Goal: Task Accomplishment & Management: Manage account settings

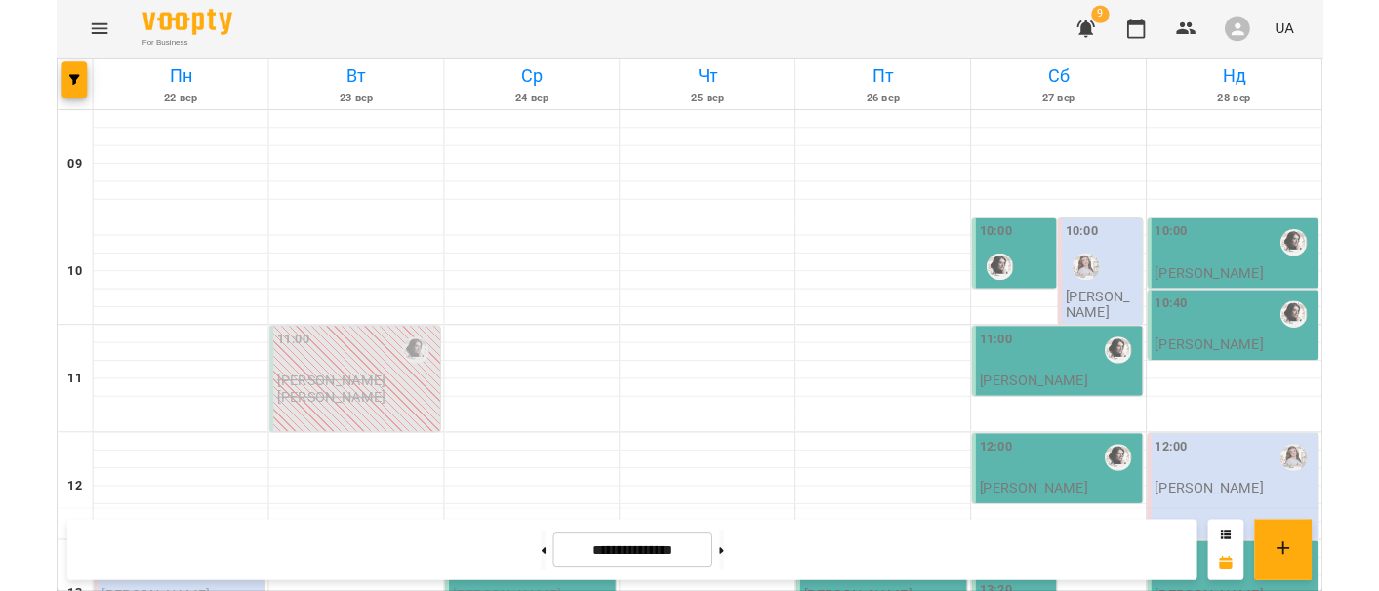
scroll to position [760, 0]
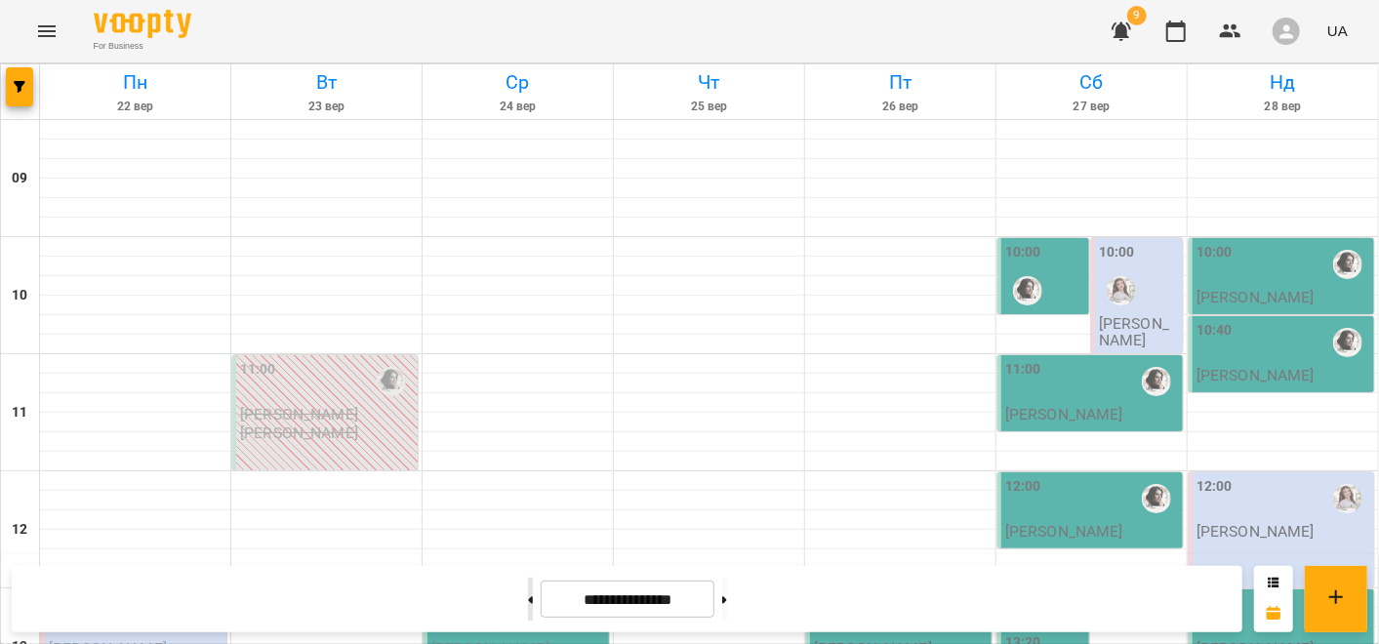
click at [528, 601] on icon at bounding box center [530, 600] width 5 height 8
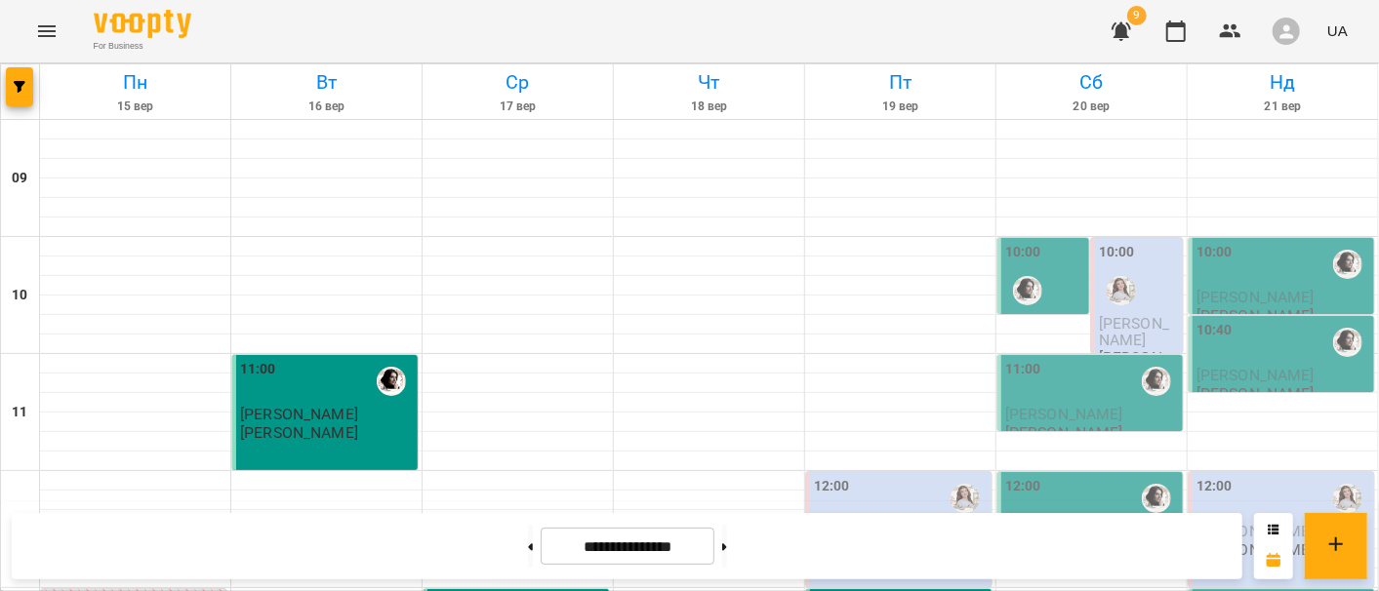
scroll to position [1131, 0]
click at [528, 558] on button at bounding box center [530, 546] width 5 height 43
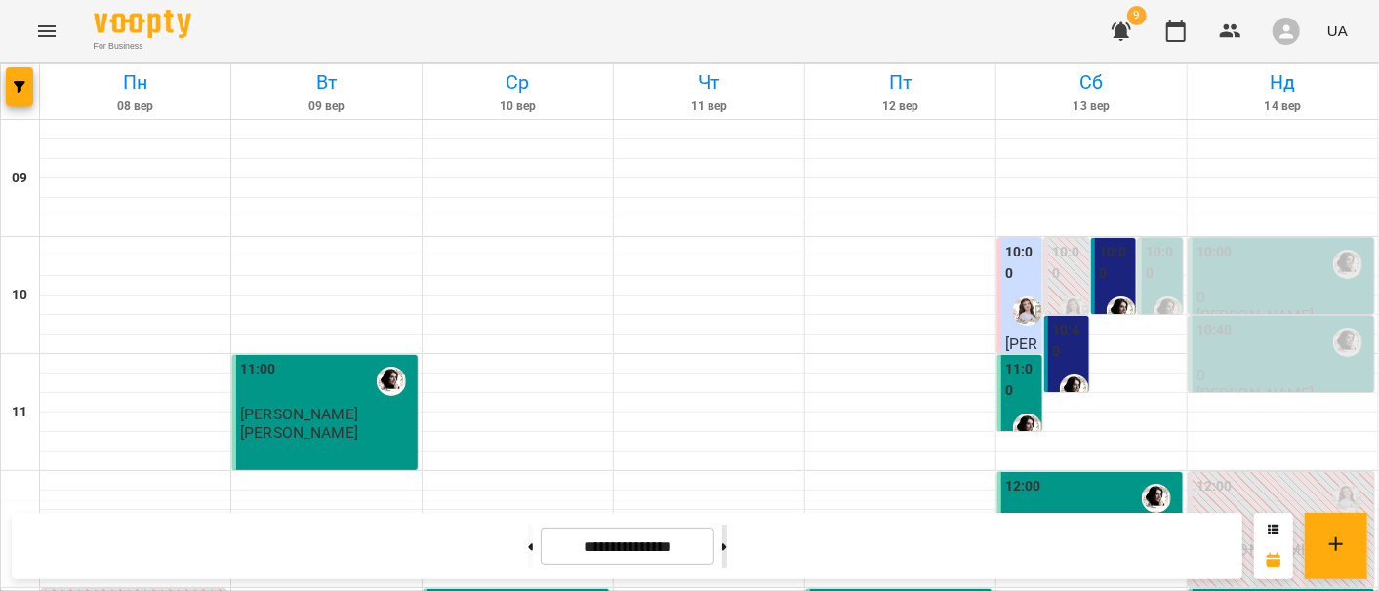
click at [727, 546] on button at bounding box center [724, 546] width 5 height 43
type input "**********"
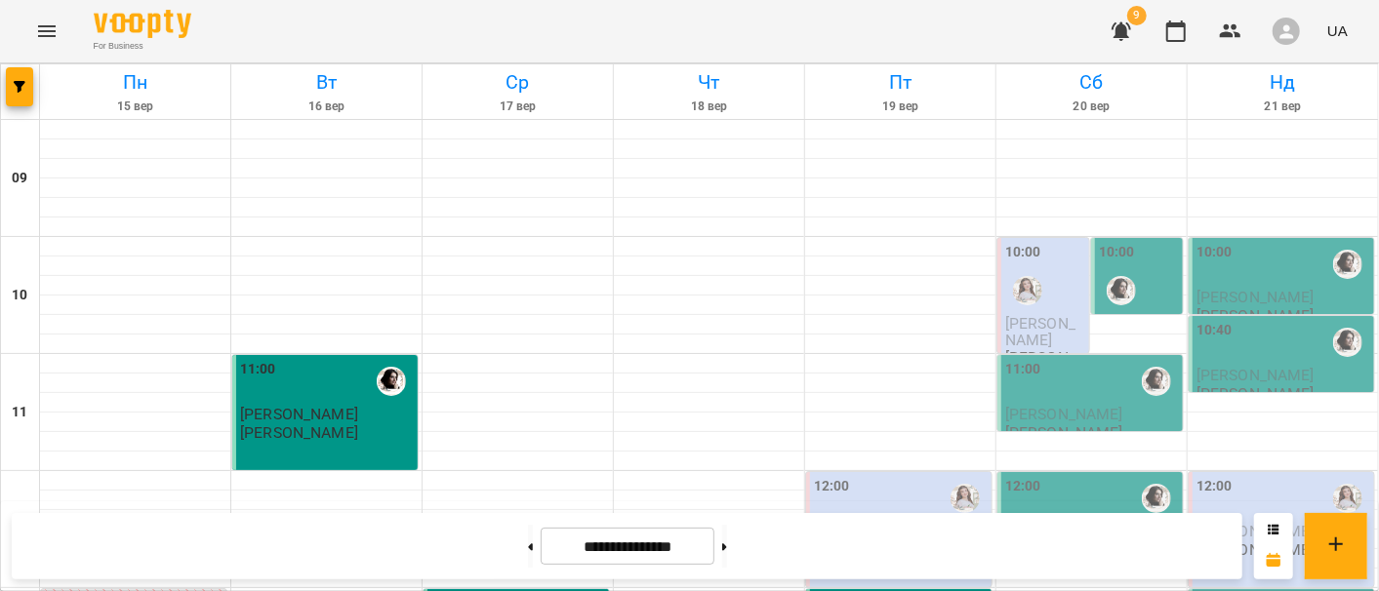
scroll to position [987, 0]
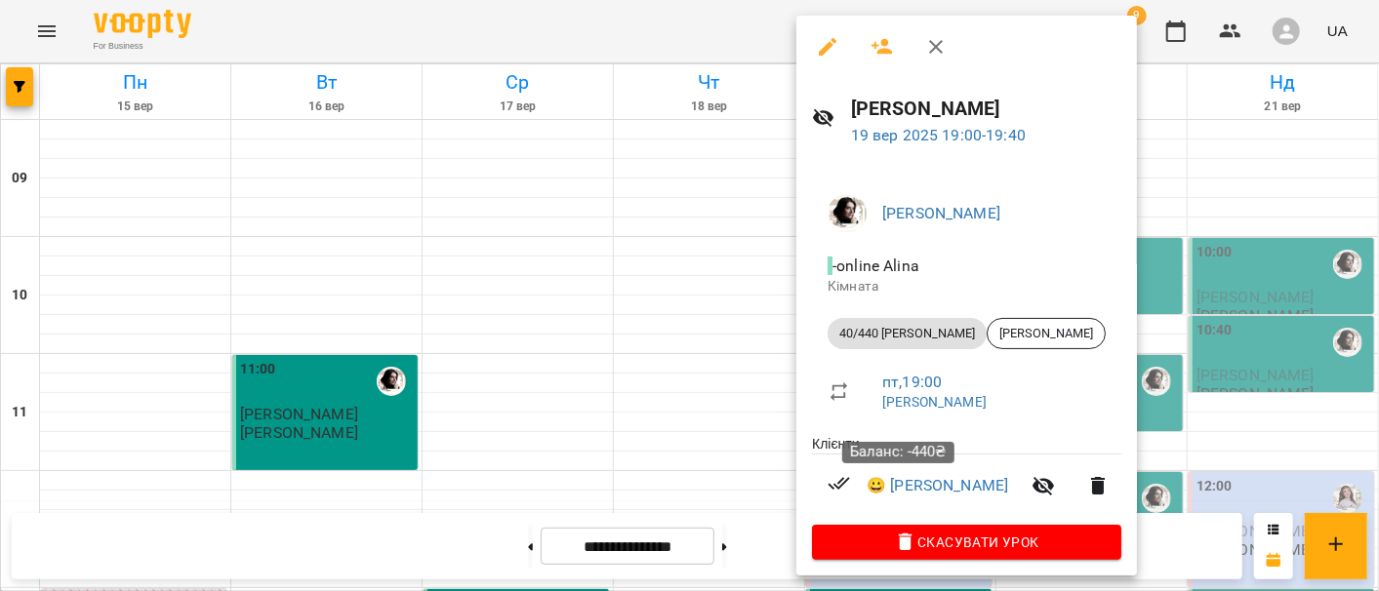
click at [892, 500] on li "😀 [PERSON_NAME]" at bounding box center [966, 486] width 309 height 62
click at [903, 495] on link "😀 [PERSON_NAME]" at bounding box center [938, 485] width 142 height 23
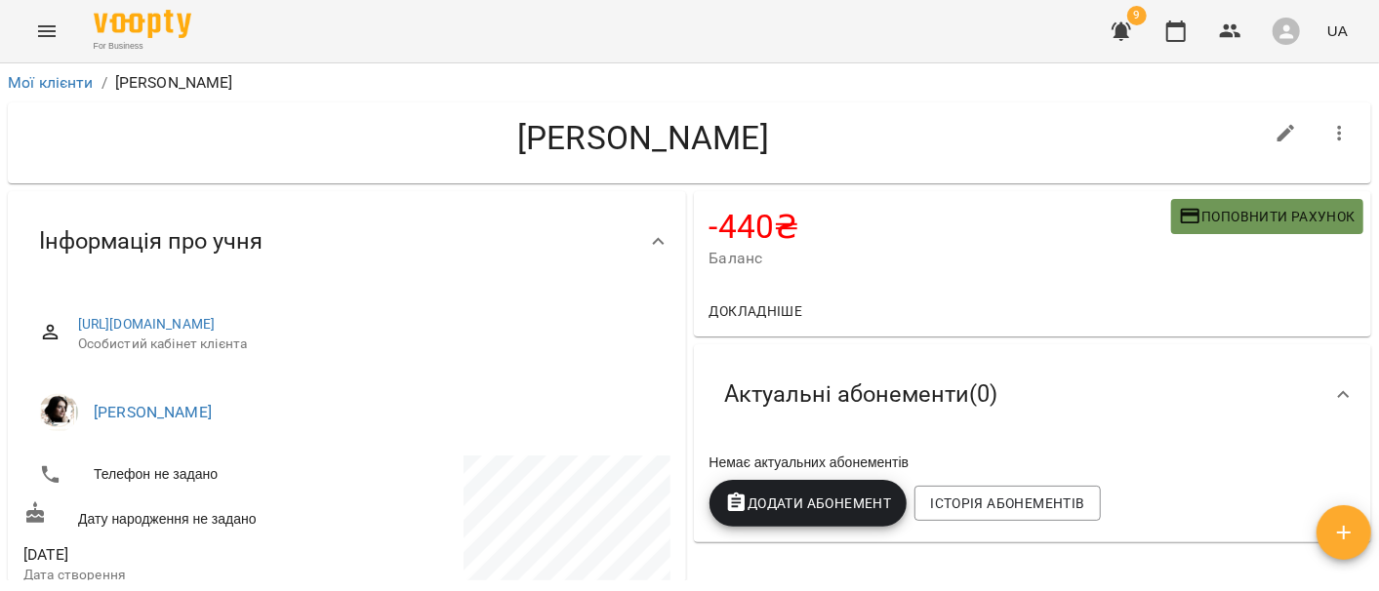
click at [1200, 220] on span "Поповнити рахунок" at bounding box center [1267, 216] width 177 height 23
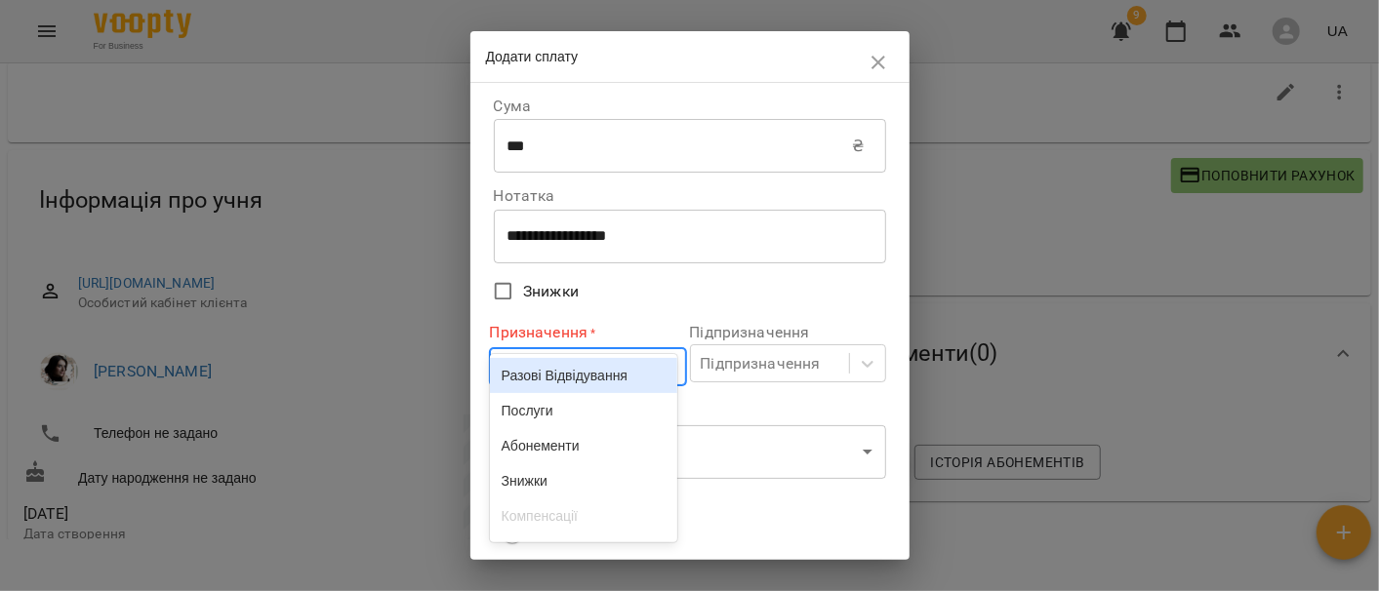
click at [602, 375] on body "**********" at bounding box center [689, 286] width 1379 height 655
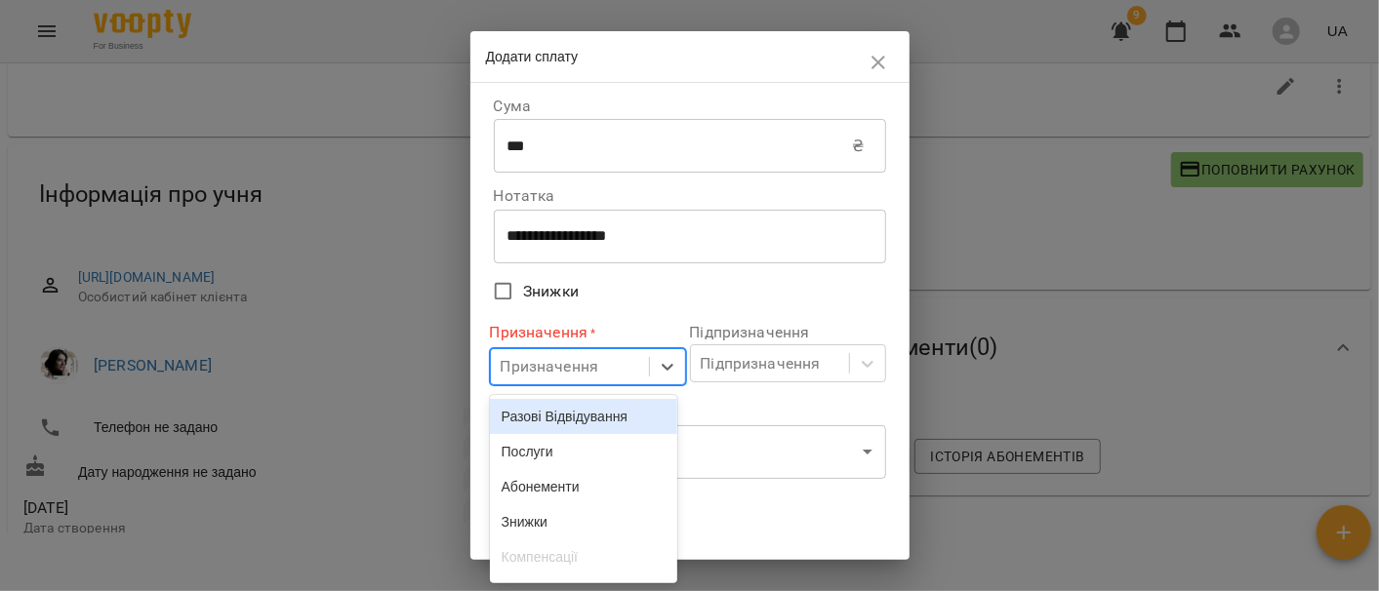
click at [575, 428] on div "Разові Відвідування" at bounding box center [584, 416] width 188 height 35
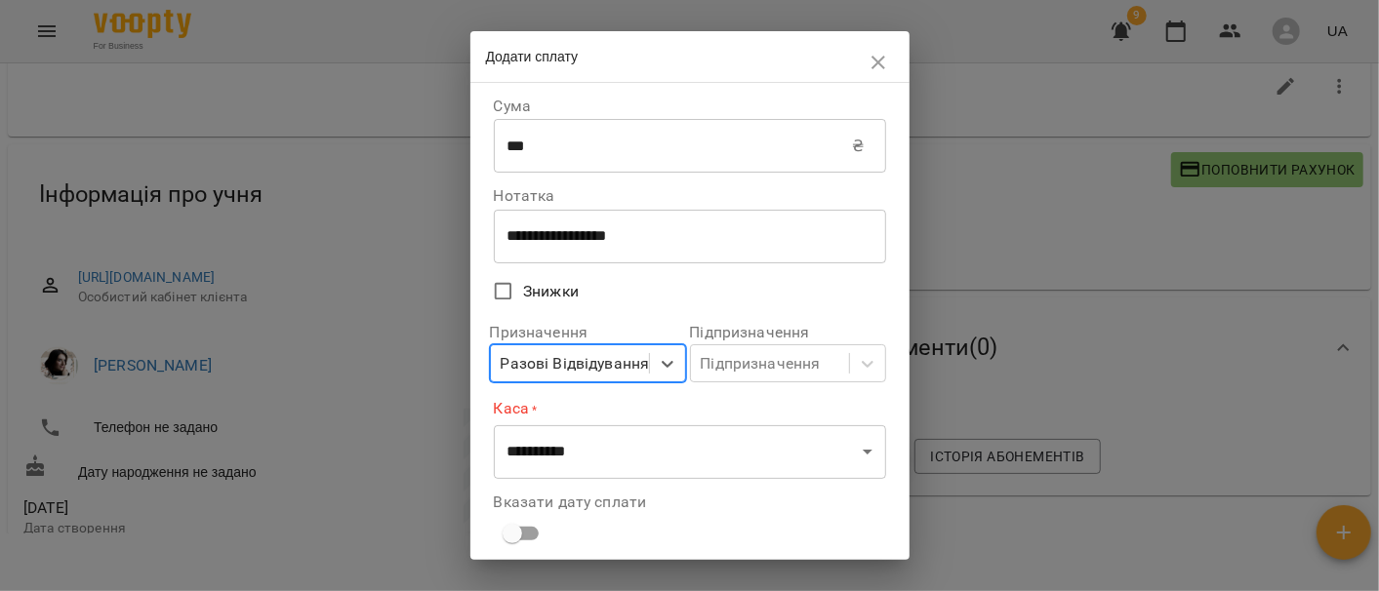
scroll to position [127, 0]
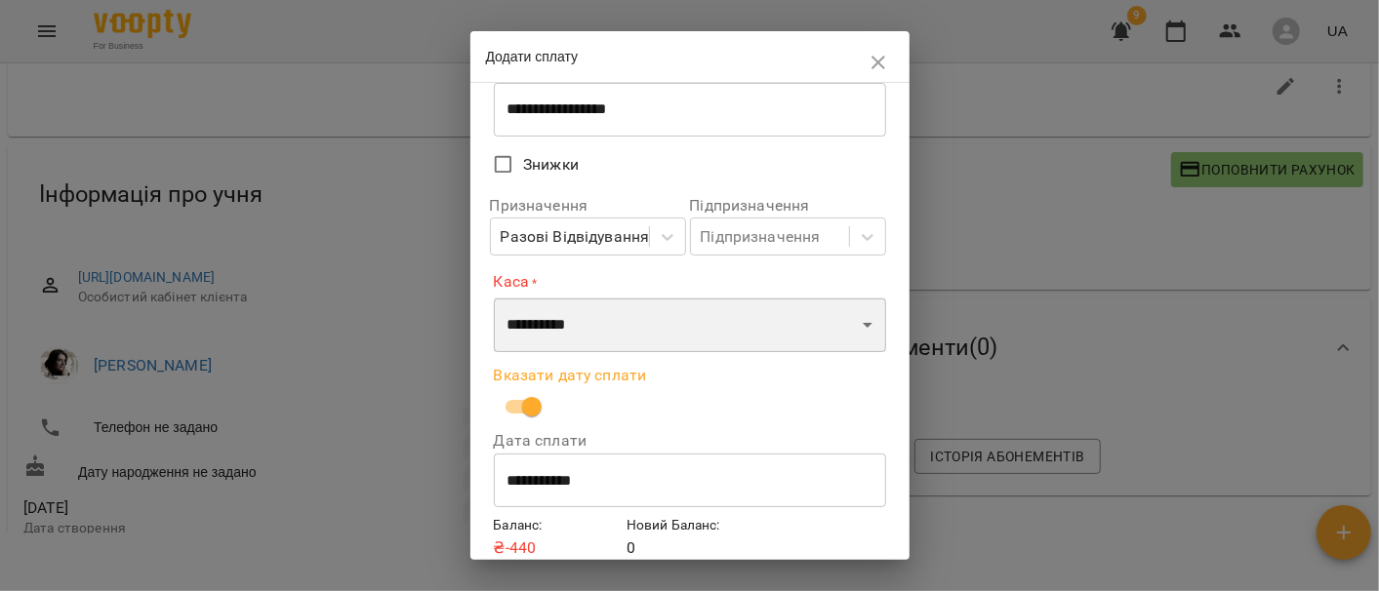
click at [632, 333] on select "**********" at bounding box center [690, 325] width 392 height 55
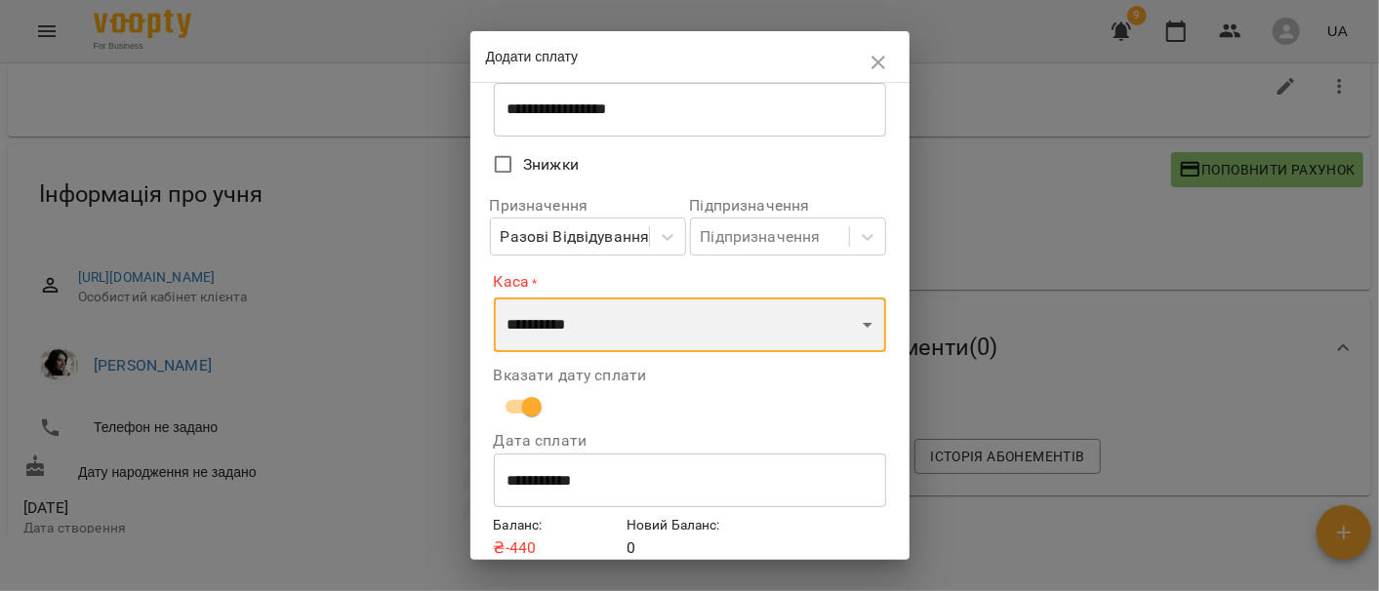
select select "****"
click at [494, 298] on select "**********" at bounding box center [690, 325] width 392 height 55
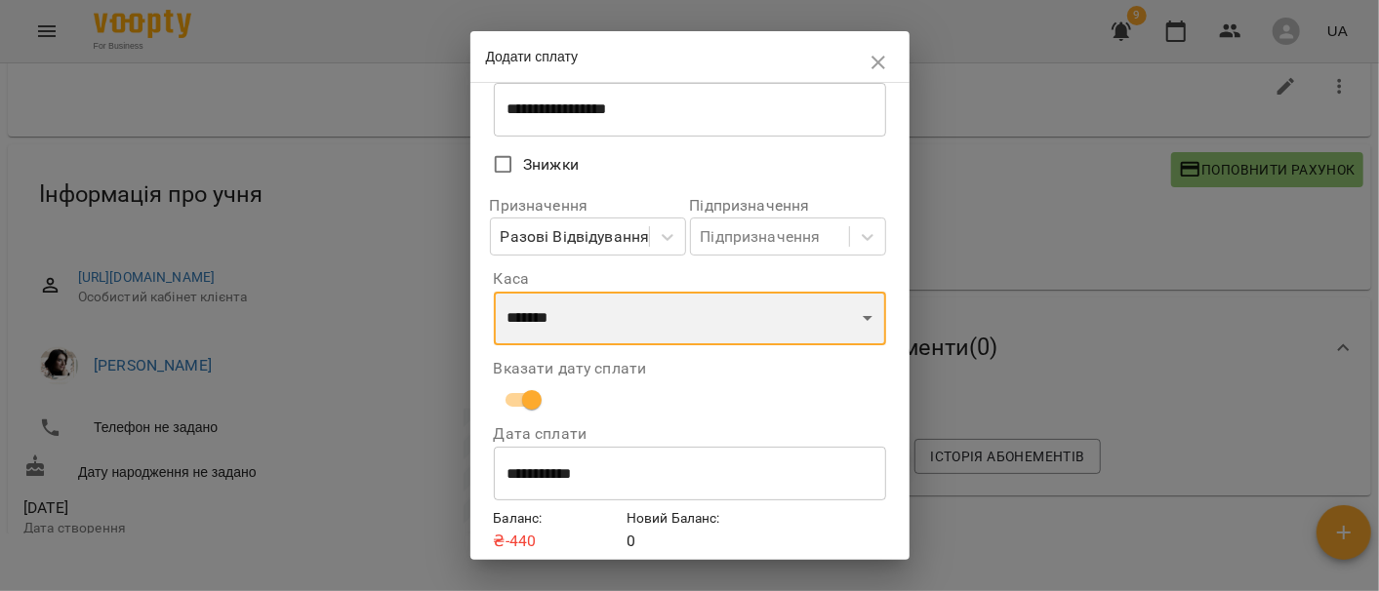
scroll to position [203, 0]
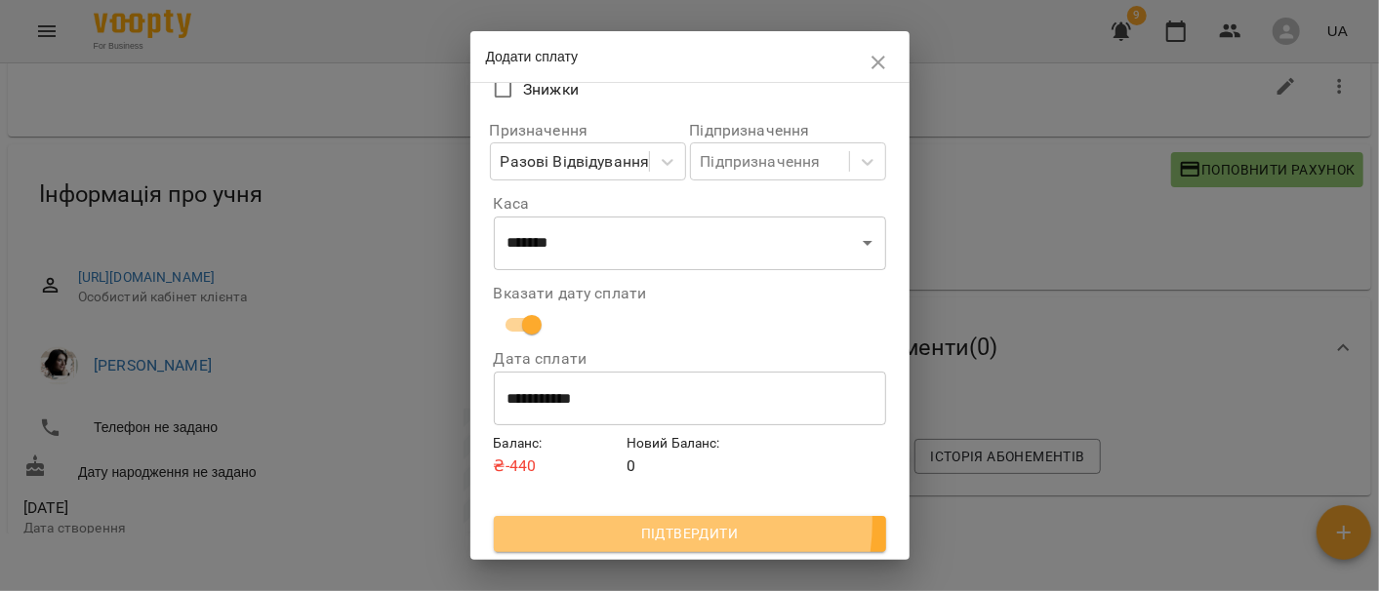
click at [642, 523] on span "Підтвердити" at bounding box center [689, 533] width 361 height 23
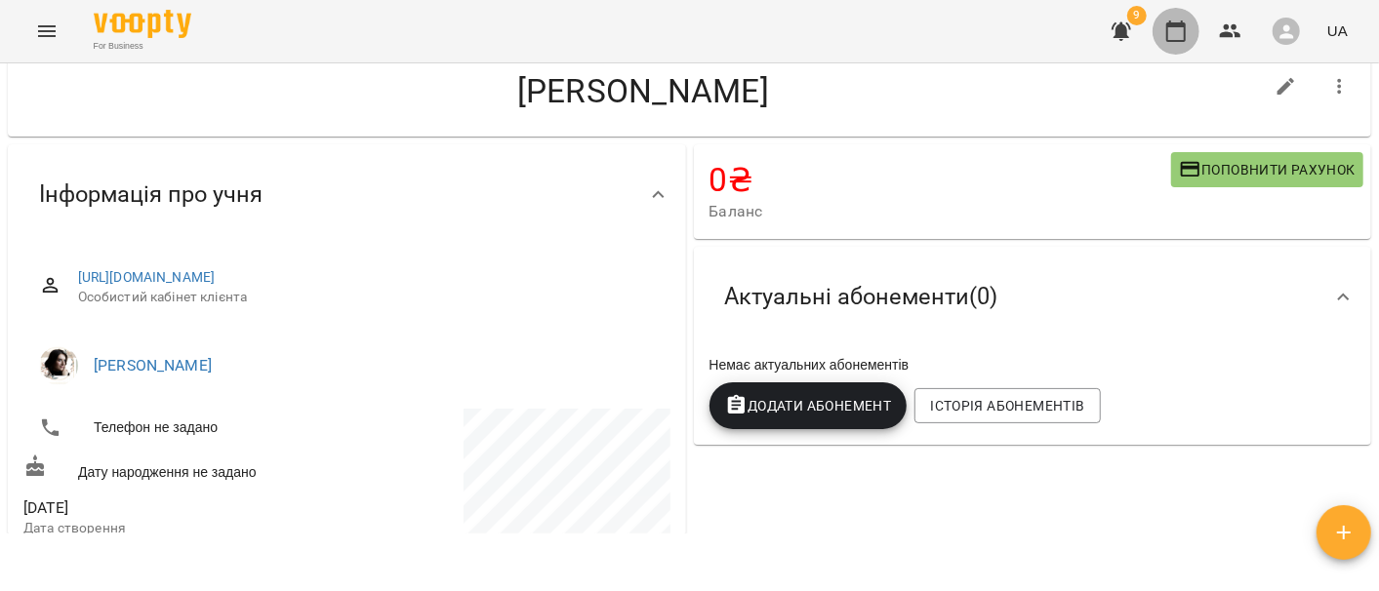
click at [1177, 26] on icon "button" at bounding box center [1176, 30] width 20 height 21
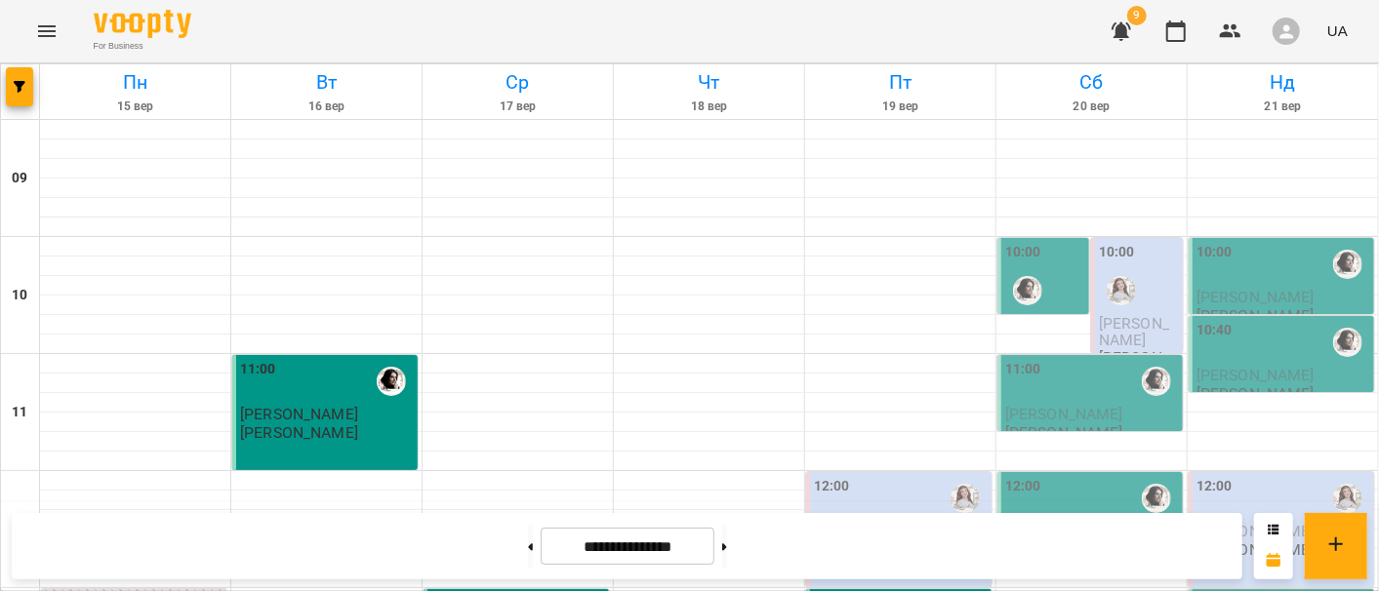
scroll to position [1030, 0]
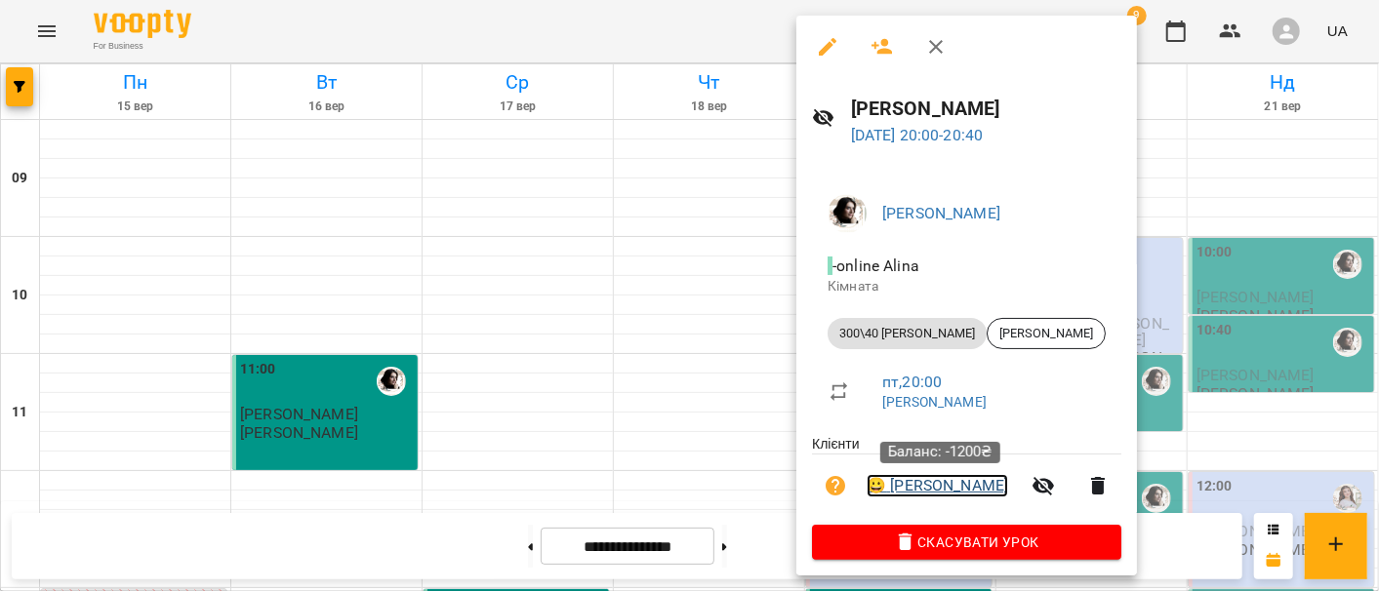
click at [927, 491] on link "😀 [PERSON_NAME]" at bounding box center [938, 485] width 142 height 23
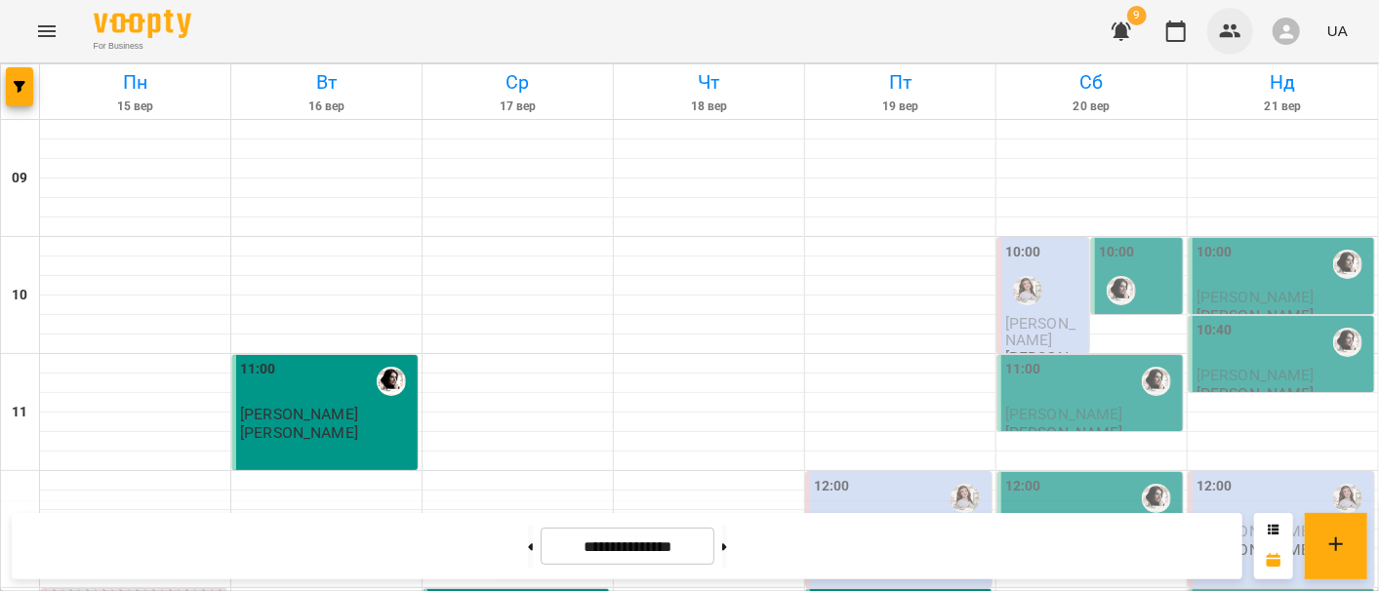
click at [1240, 37] on icon "button" at bounding box center [1230, 31] width 21 height 14
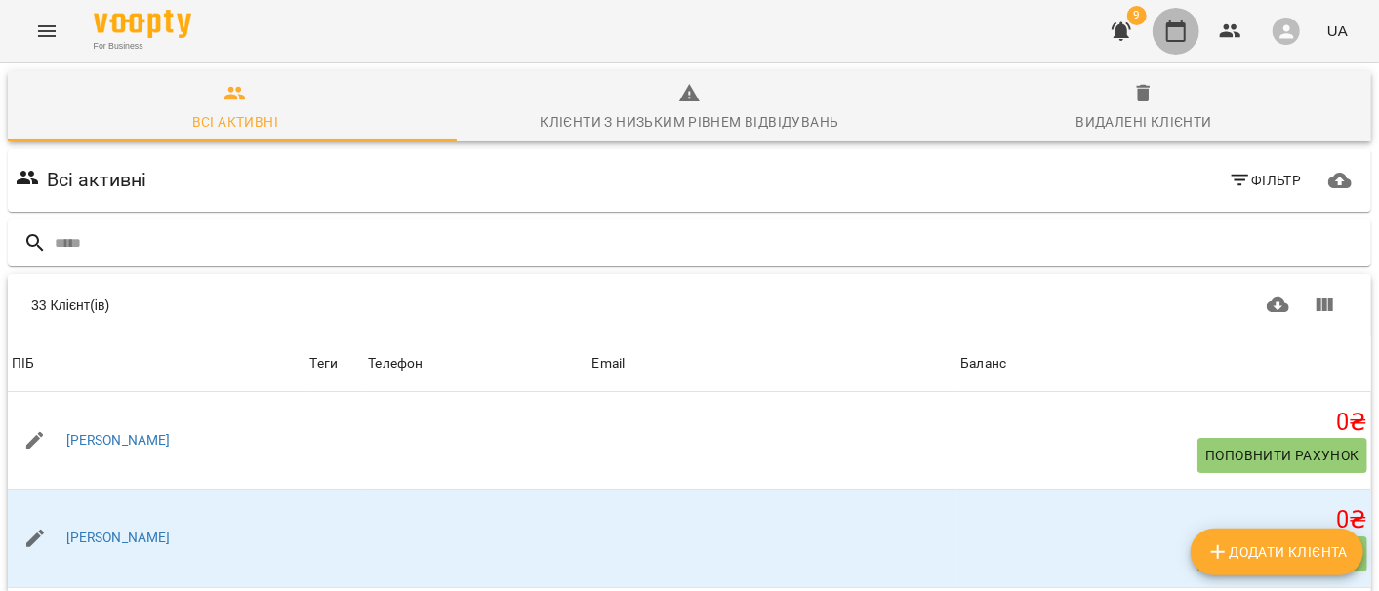
click at [1171, 40] on icon "button" at bounding box center [1176, 30] width 20 height 21
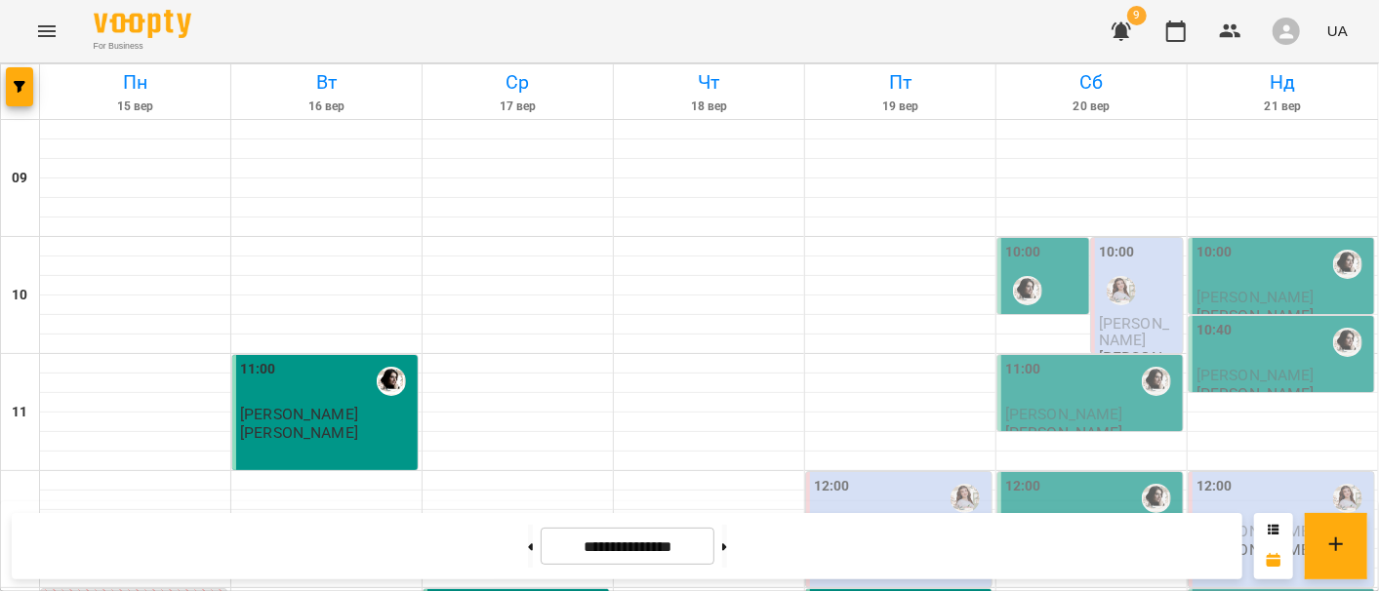
scroll to position [1084, 0]
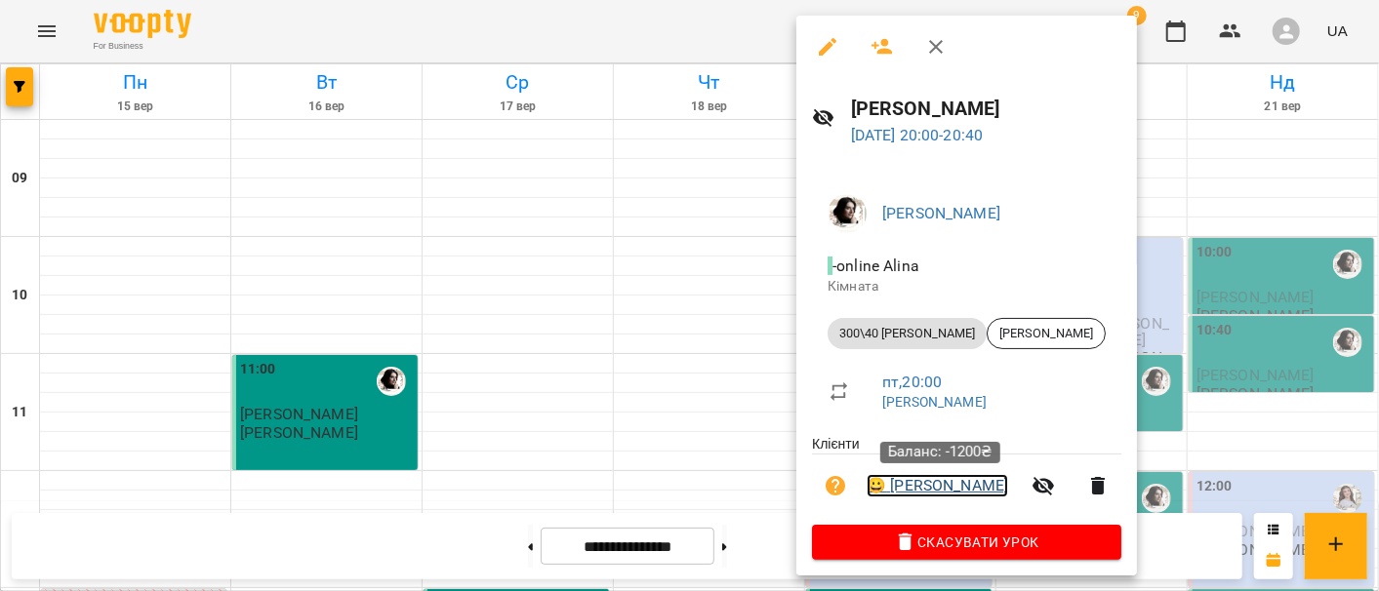
click at [964, 489] on link "😀 [PERSON_NAME]" at bounding box center [938, 485] width 142 height 23
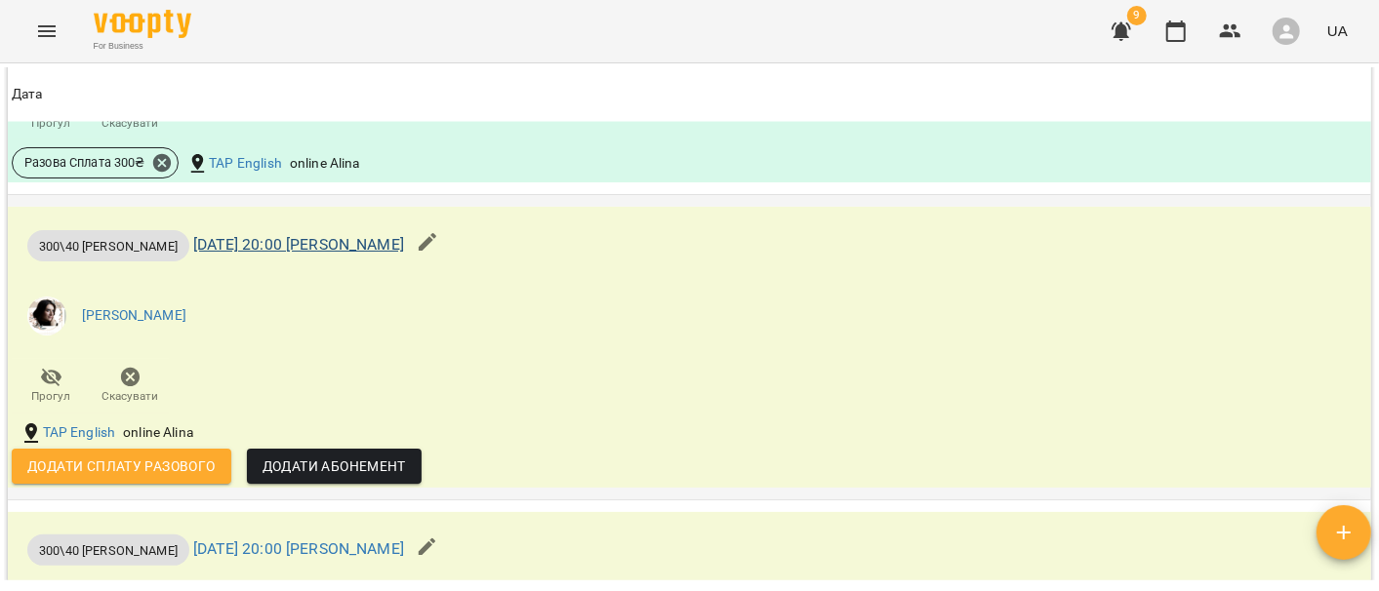
scroll to position [1952, 0]
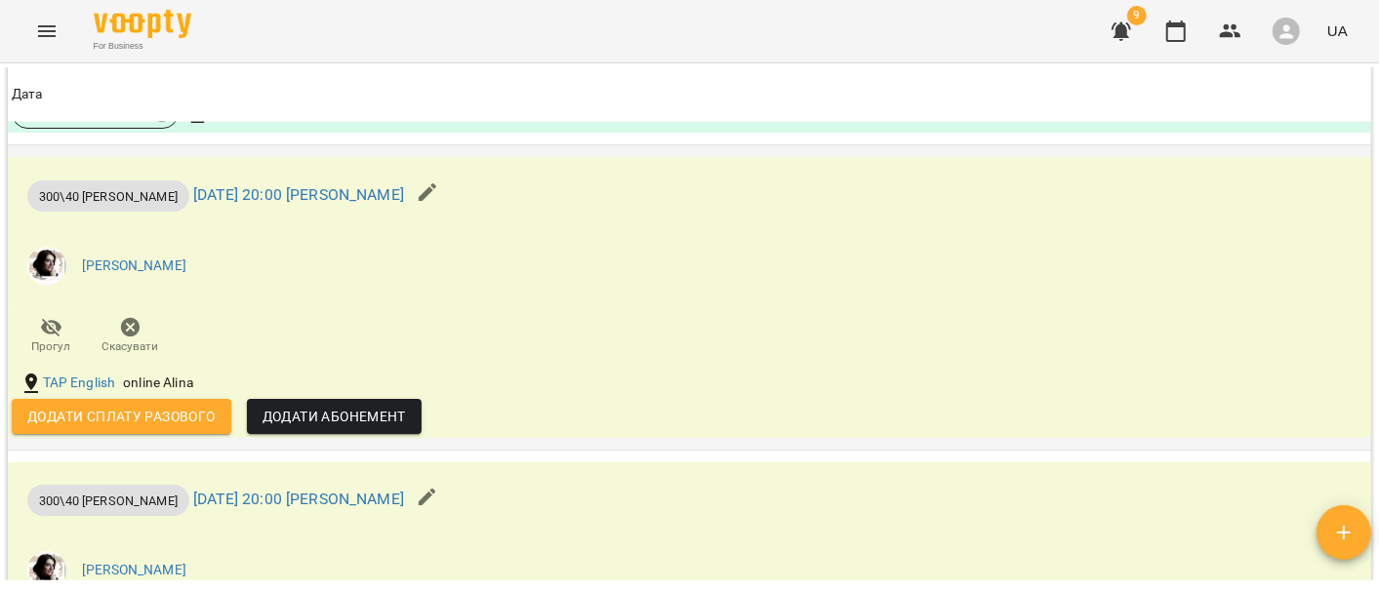
click at [171, 434] on button "Додати сплату разового" at bounding box center [122, 416] width 220 height 35
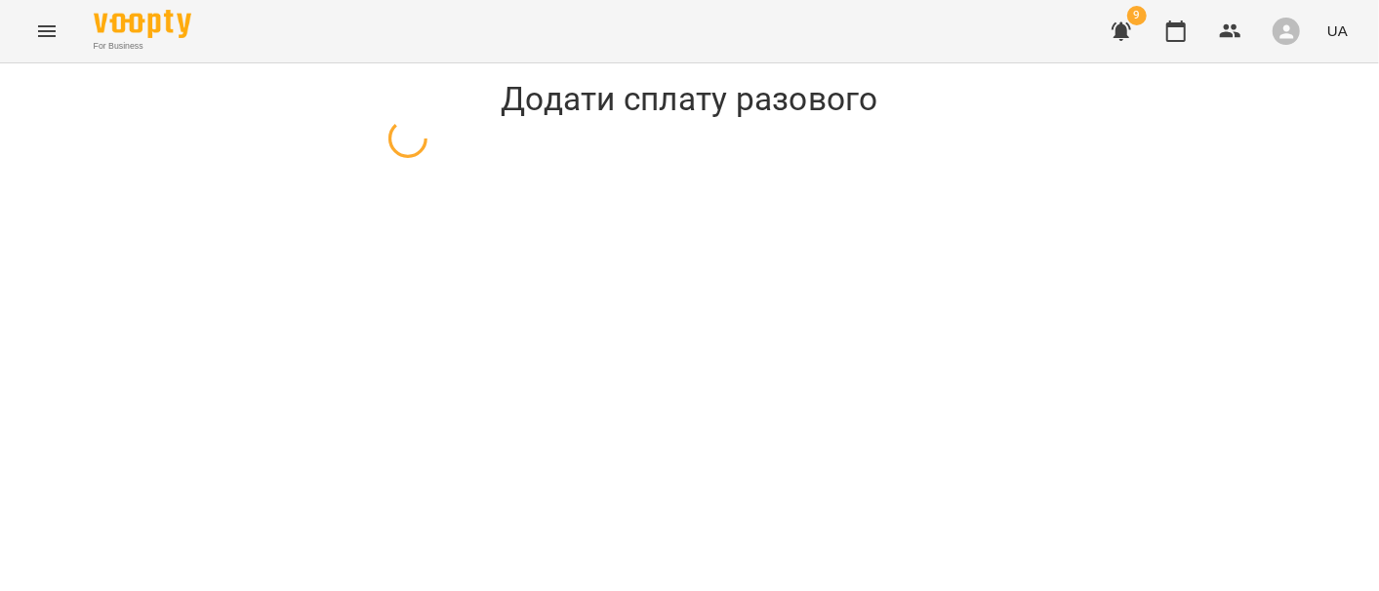
select select "**********"
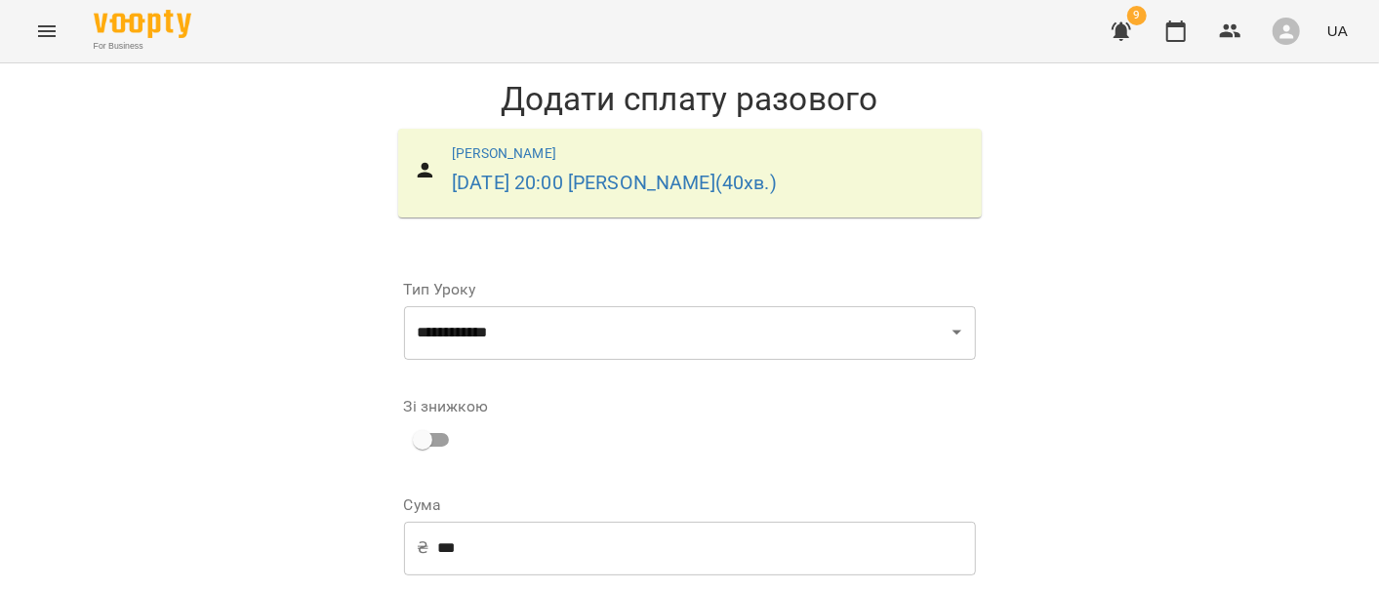
scroll to position [134, 0]
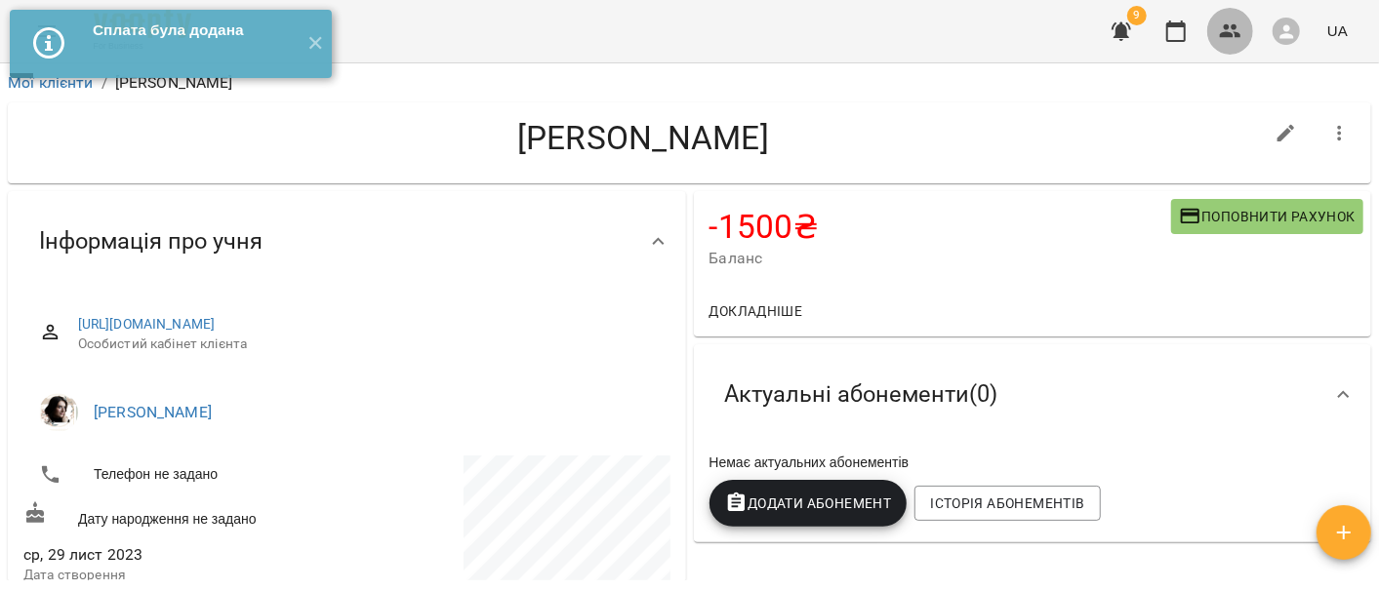
click at [1232, 29] on icon "button" at bounding box center [1230, 31] width 23 height 23
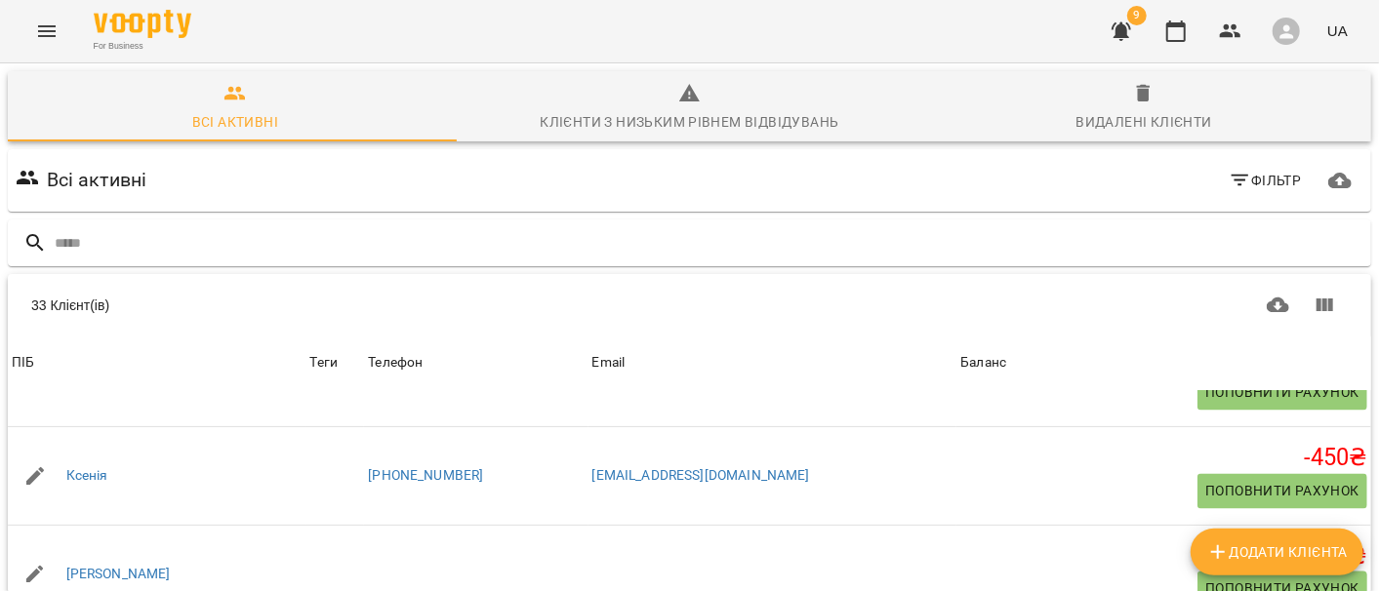
scroll to position [2169, 0]
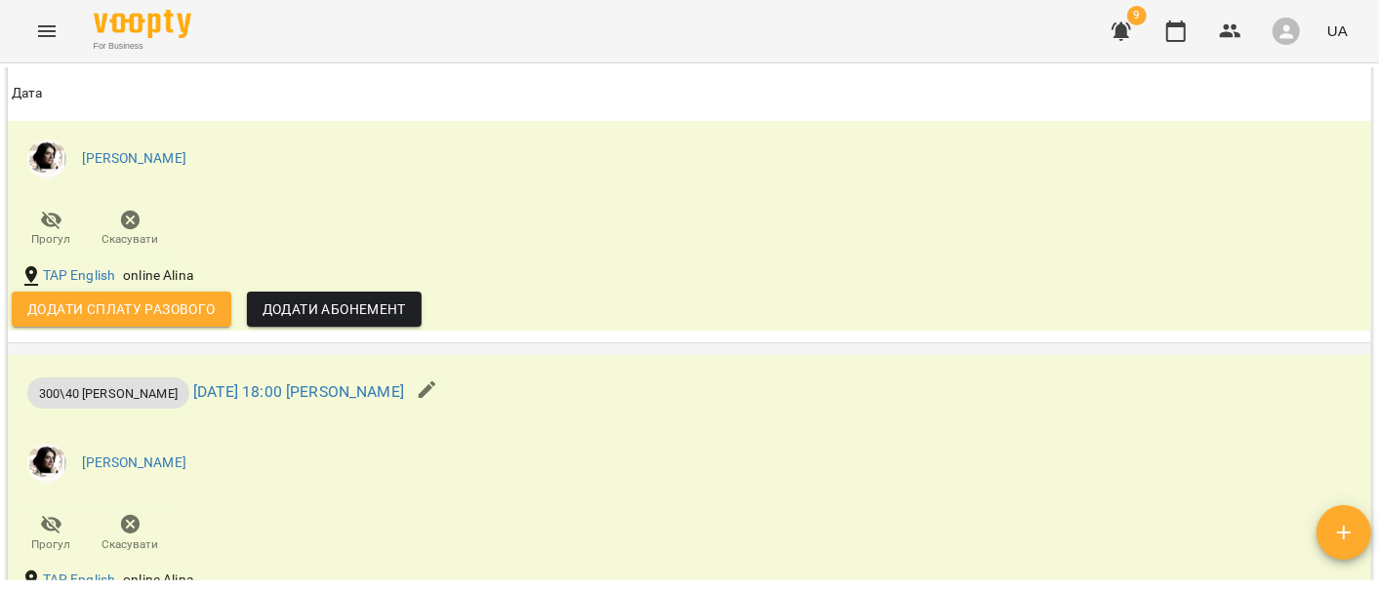
scroll to position [2169, 0]
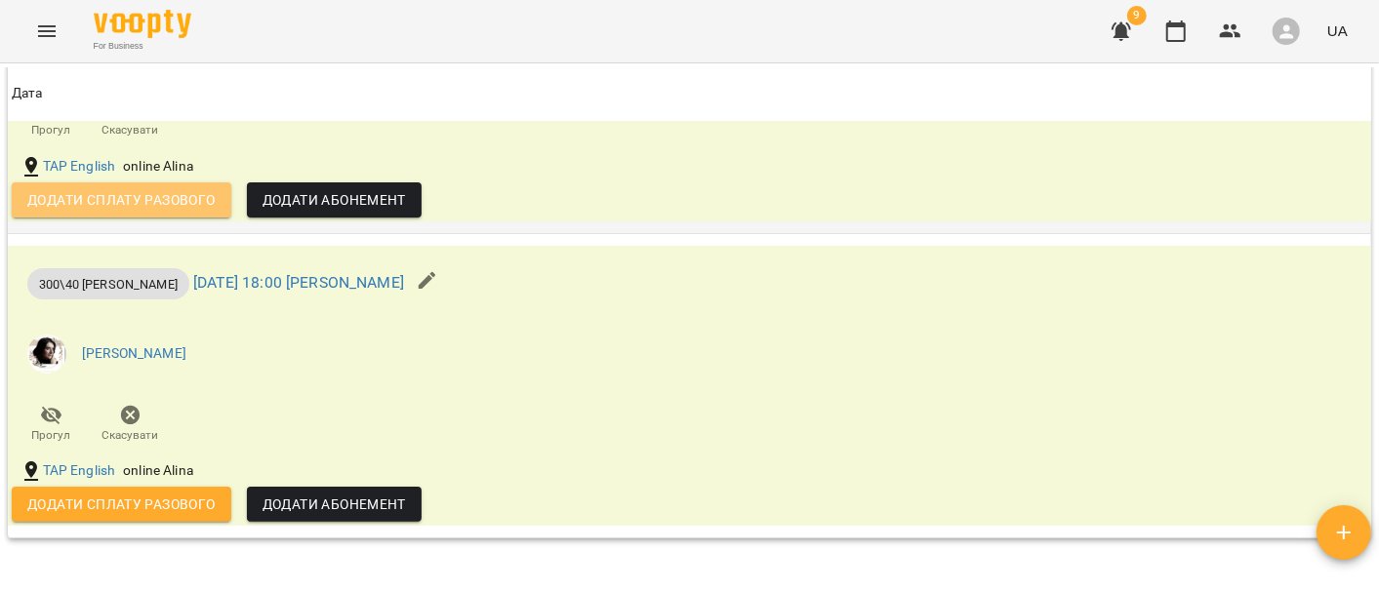
click at [156, 212] on span "Додати сплату разового" at bounding box center [121, 199] width 188 height 23
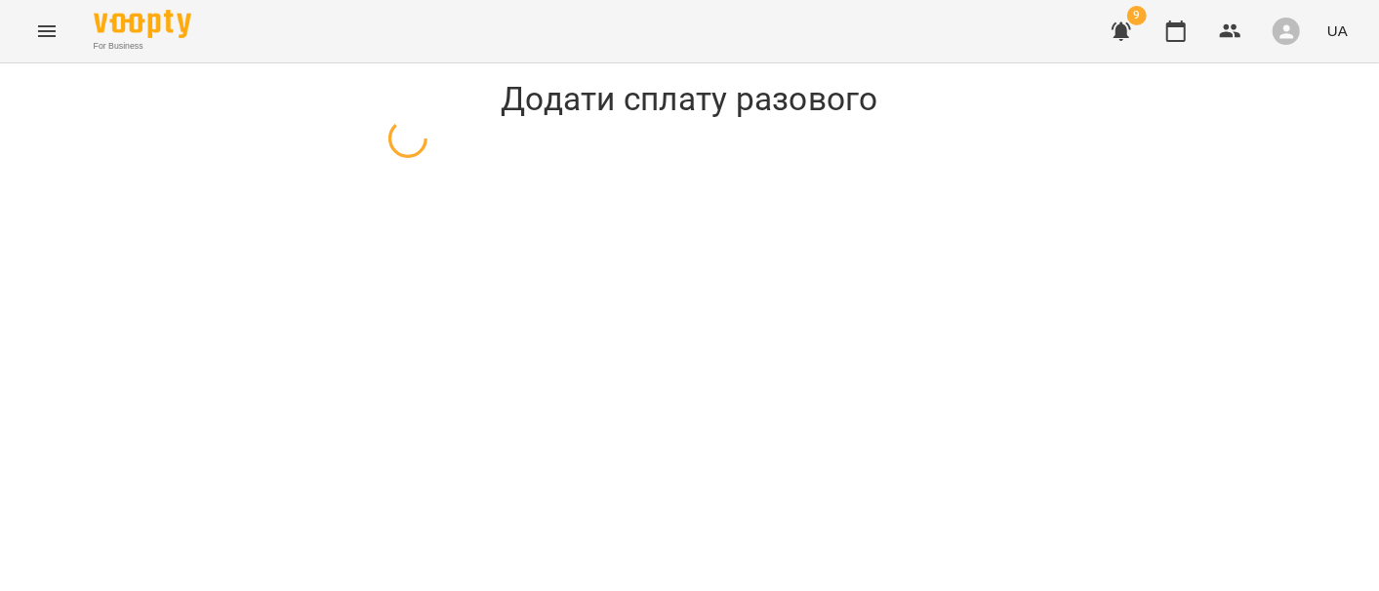
select select "**********"
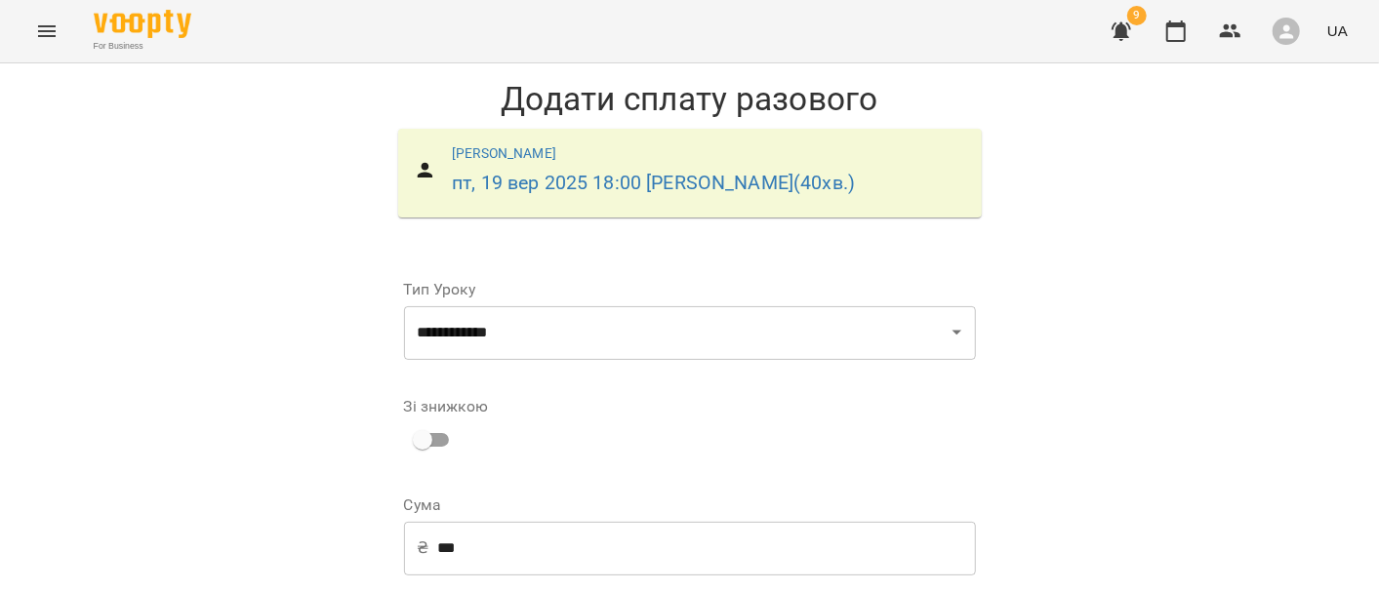
scroll to position [134, 0]
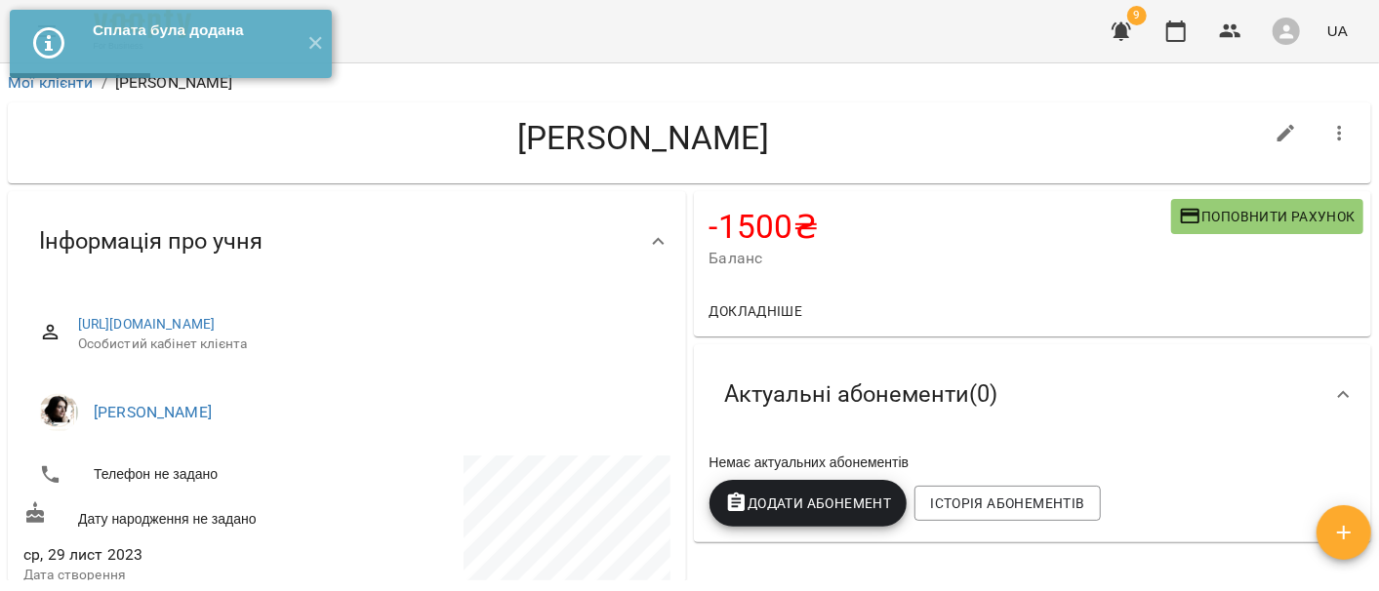
click at [1120, 27] on icon "button" at bounding box center [1122, 31] width 20 height 19
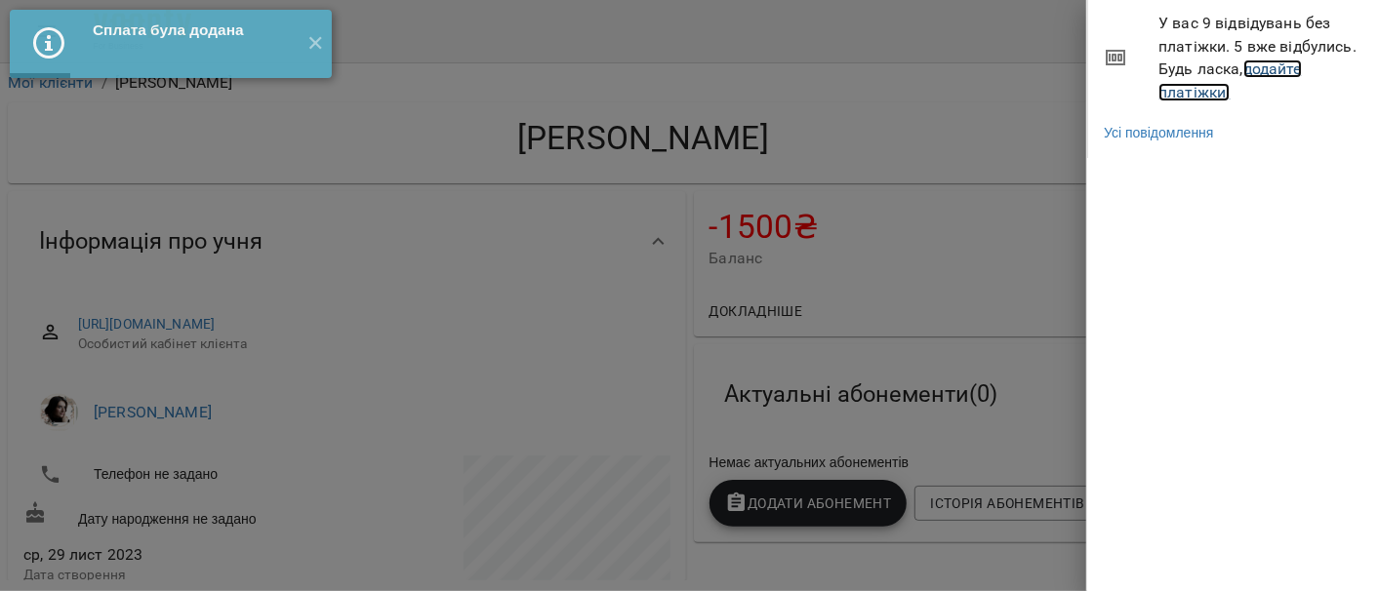
click at [1203, 97] on link "додайте платіжки!" at bounding box center [1230, 81] width 143 height 42
